Goal: Task Accomplishment & Management: Use online tool/utility

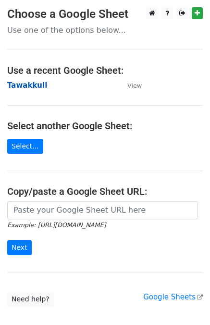
click at [25, 86] on strong "Tawakkull" at bounding box center [27, 85] width 40 height 9
click at [33, 85] on strong "Tawakkull" at bounding box center [27, 85] width 40 height 9
click at [29, 83] on strong "Tawakkull" at bounding box center [27, 85] width 40 height 9
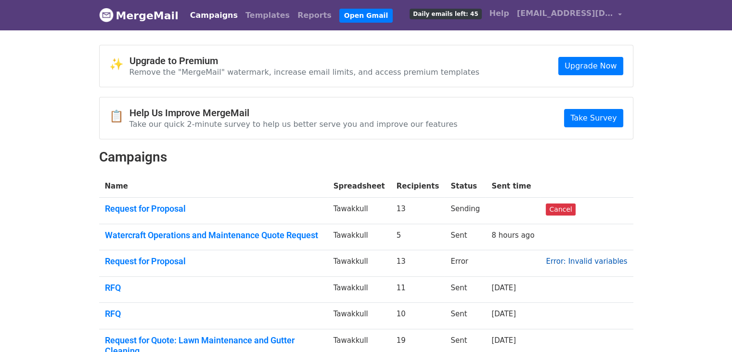
click at [574, 258] on link "Error: Invalid variables" at bounding box center [586, 261] width 81 height 9
click at [251, 17] on link "Templates" at bounding box center [268, 15] width 52 height 19
